Goal: Task Accomplishment & Management: Use online tool/utility

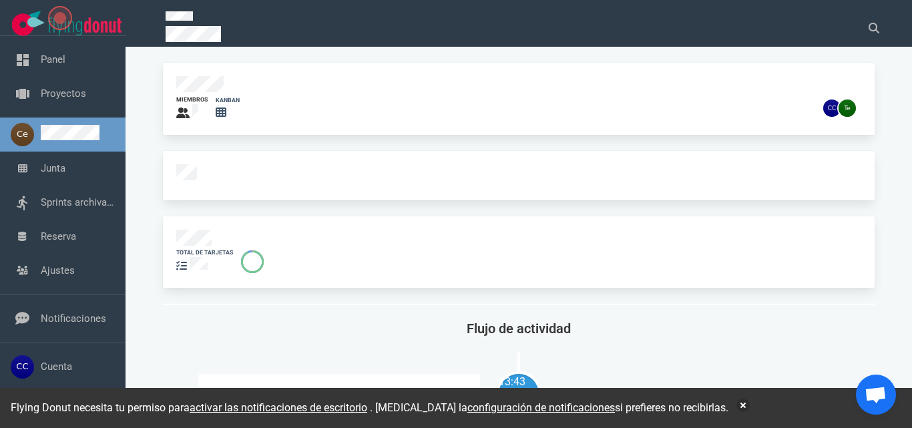
scroll to position [99, 0]
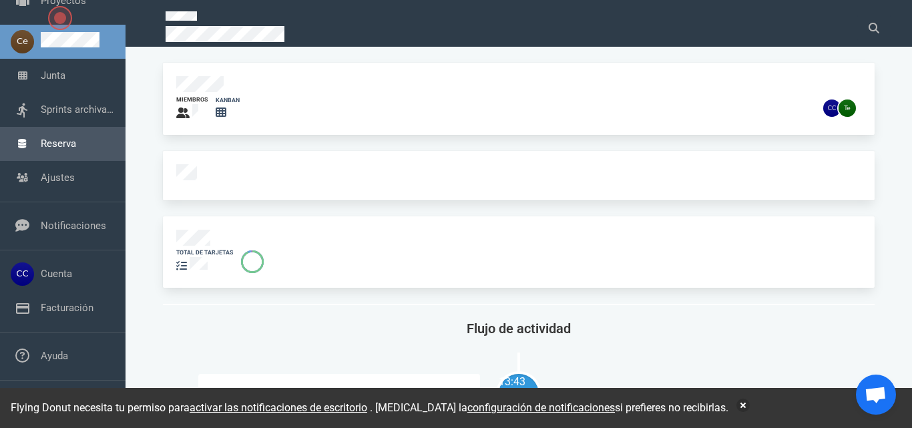
click at [61, 148] on link "Reserva" at bounding box center [58, 144] width 35 height 12
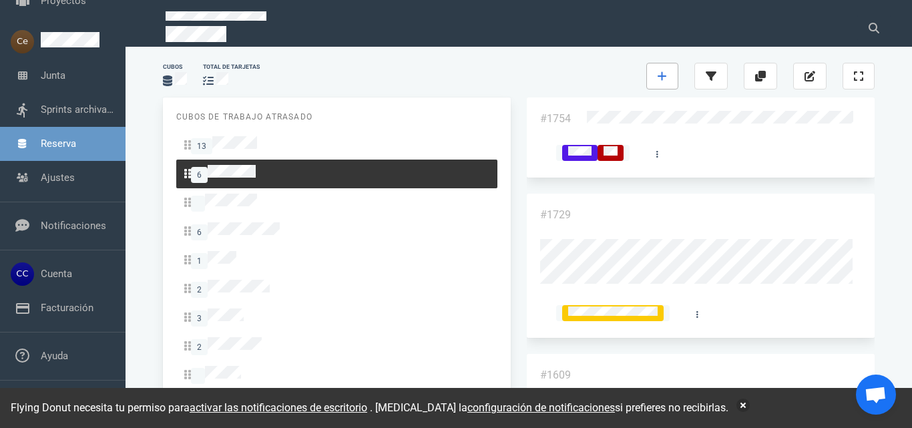
click at [678, 75] on link at bounding box center [662, 76] width 32 height 27
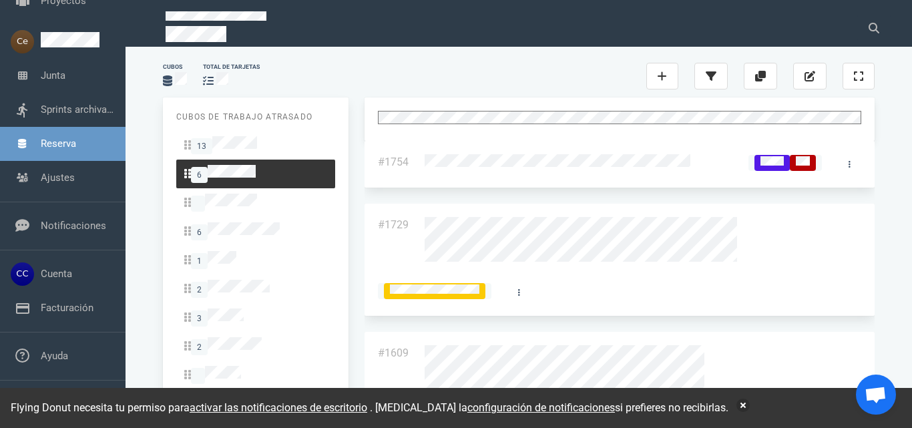
click at [628, 101] on div at bounding box center [620, 118] width 510 height 43
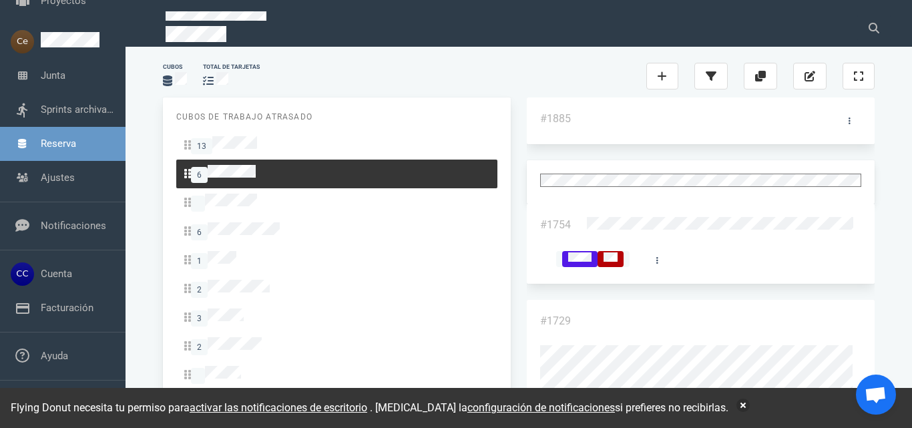
click at [621, 65] on div "Cubos total de tarjetas" at bounding box center [519, 76] width 728 height 43
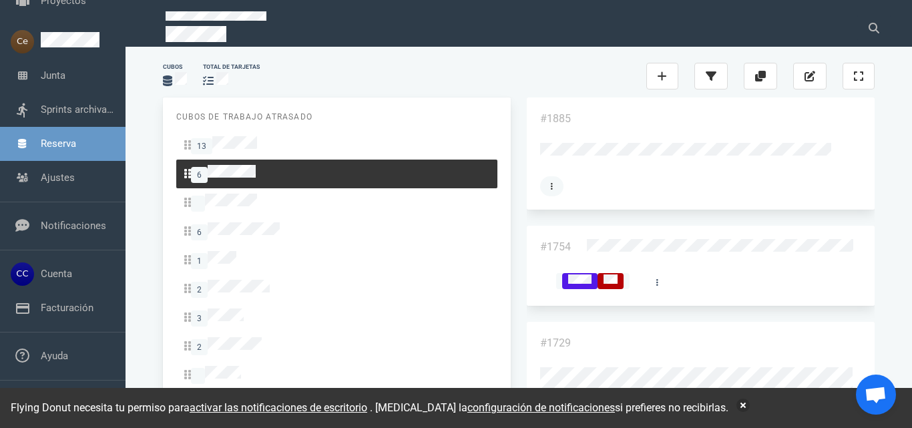
click at [553, 183] on icon at bounding box center [552, 186] width 2 height 7
click at [0, 0] on link "Etiquetas" at bounding box center [0, 0] width 0 height 0
